Goal: Navigation & Orientation: Find specific page/section

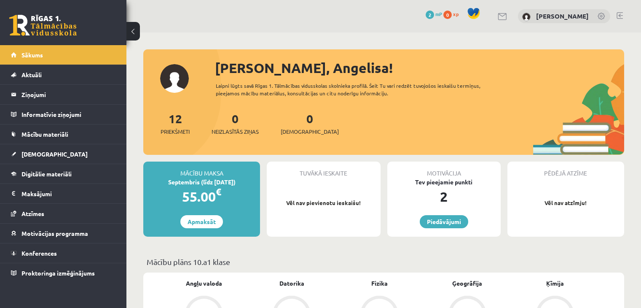
scroll to position [166, 0]
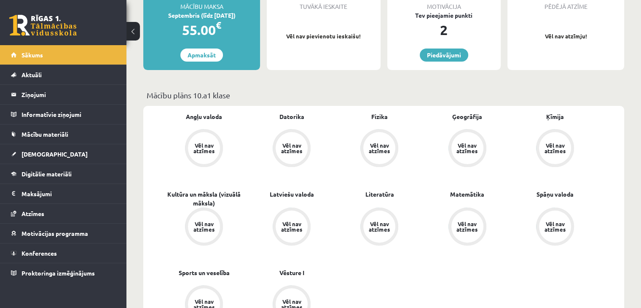
click at [42, 33] on link at bounding box center [42, 25] width 67 height 21
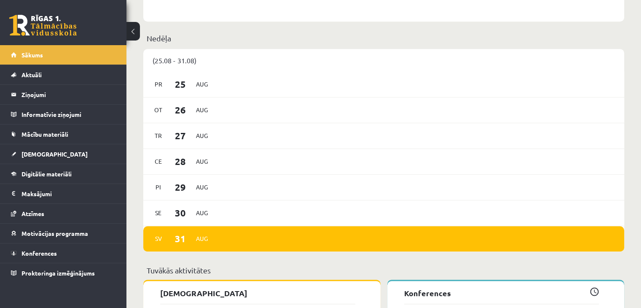
scroll to position [716, 0]
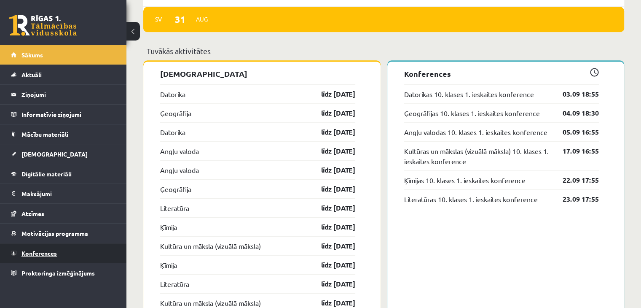
click at [38, 256] on link "Konferences" at bounding box center [63, 252] width 105 height 19
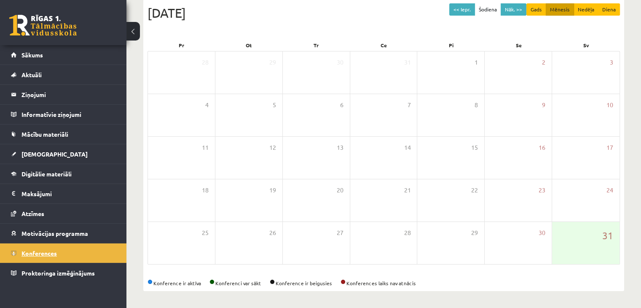
scroll to position [94, 0]
click at [511, 11] on button "Nāk. >>" at bounding box center [514, 10] width 26 height 12
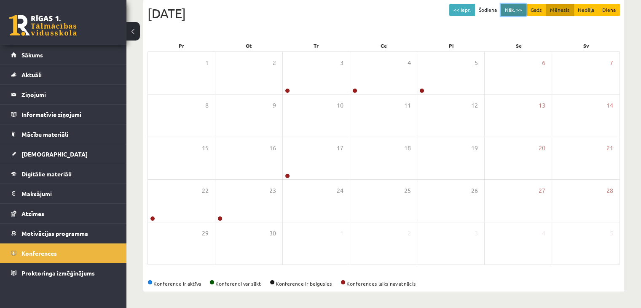
click at [516, 12] on button "Nāk. >>" at bounding box center [514, 10] width 26 height 12
click at [458, 13] on button "<< Iepr." at bounding box center [462, 10] width 26 height 12
click at [54, 22] on link at bounding box center [42, 25] width 67 height 21
